Goal: Navigation & Orientation: Go to known website

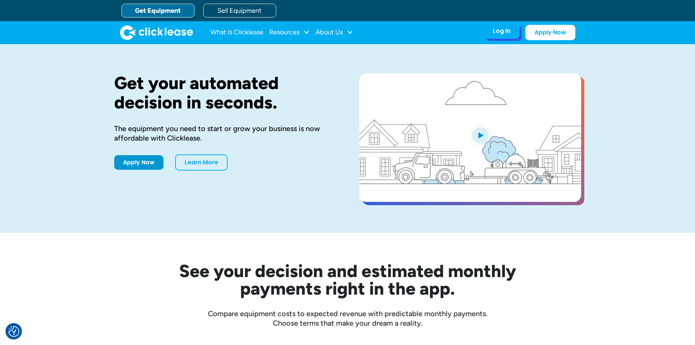
click at [501, 35] on div "Log In" at bounding box center [502, 30] width 18 height 7
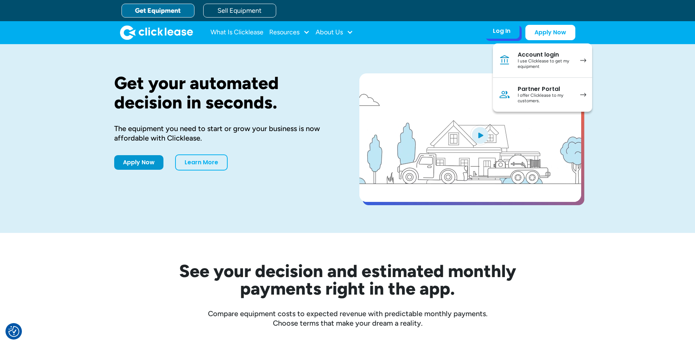
click at [513, 61] on link "Account login I use Clicklease to get my equipment" at bounding box center [542, 60] width 99 height 34
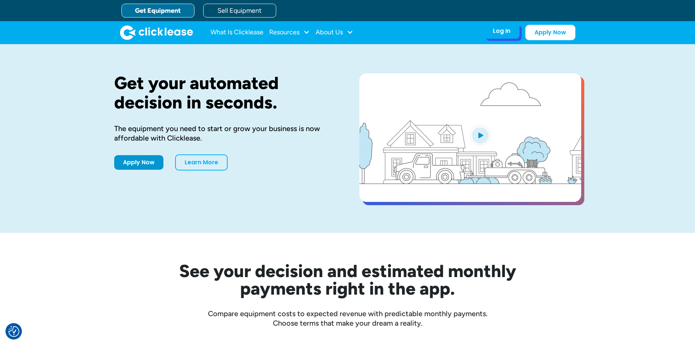
click at [519, 32] on div "Log In Account login I use Clicklease to get my equipment Partner Portal I offe…" at bounding box center [502, 30] width 36 height 15
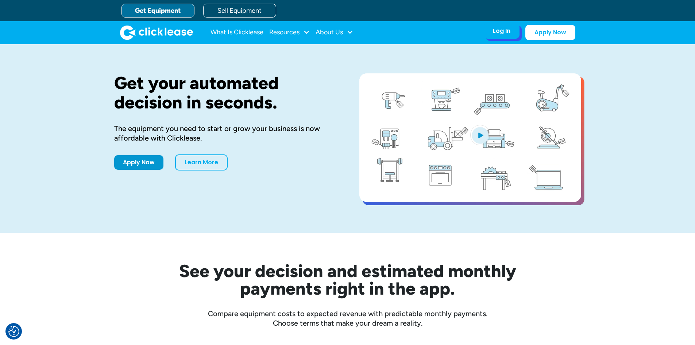
click at [509, 31] on div "Log In" at bounding box center [502, 30] width 18 height 7
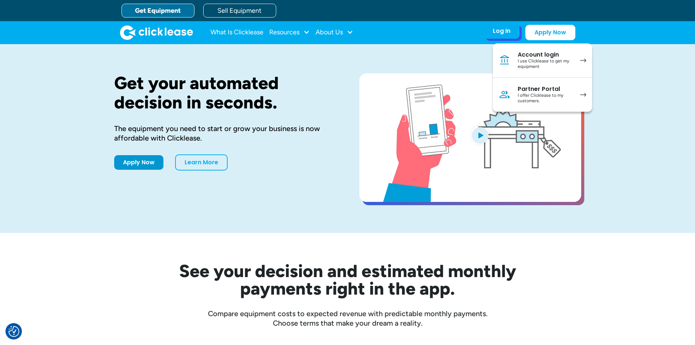
click at [526, 56] on div "Account login" at bounding box center [545, 54] width 55 height 7
